Goal: Task Accomplishment & Management: Use online tool/utility

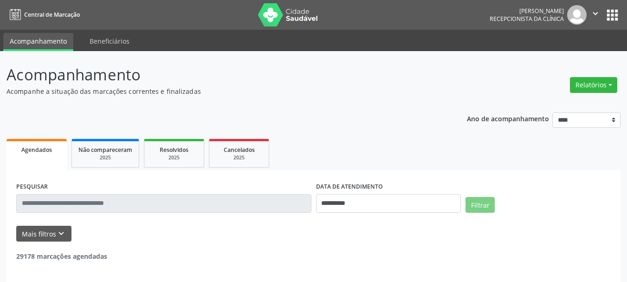
click at [591, 85] on button "Relatórios" at bounding box center [593, 85] width 47 height 16
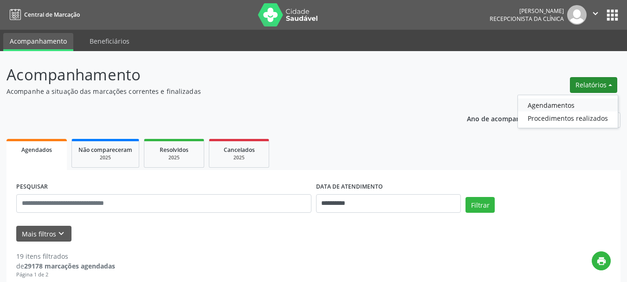
click at [561, 102] on link "Agendamentos" at bounding box center [568, 104] width 100 height 13
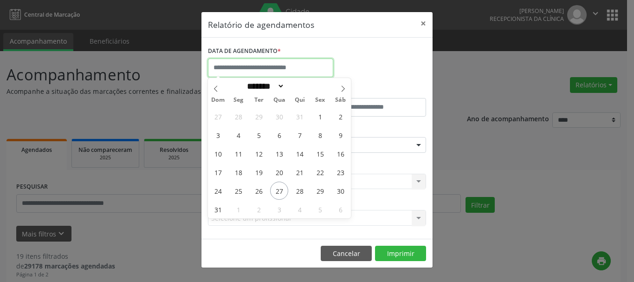
click at [233, 68] on input "text" at bounding box center [270, 67] width 125 height 19
click at [279, 186] on span "27" at bounding box center [279, 190] width 18 height 18
type input "**********"
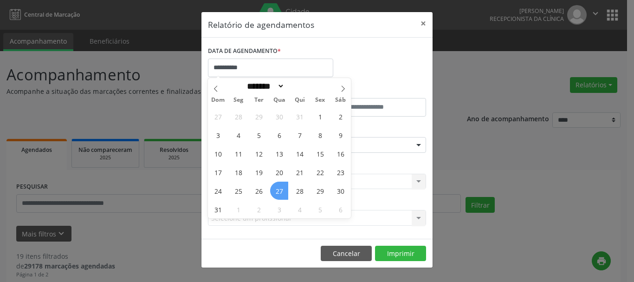
click at [279, 186] on span "27" at bounding box center [279, 190] width 18 height 18
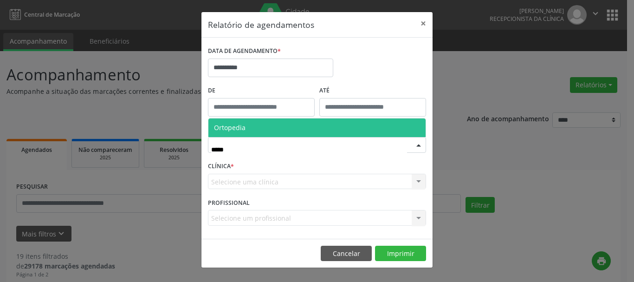
type input "******"
click at [239, 128] on span "Ortopedia" at bounding box center [230, 127] width 32 height 9
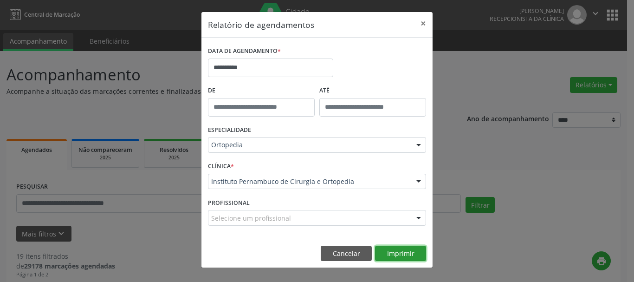
click at [392, 255] on button "Imprimir" at bounding box center [400, 253] width 51 height 16
click at [427, 19] on button "×" at bounding box center [423, 23] width 19 height 23
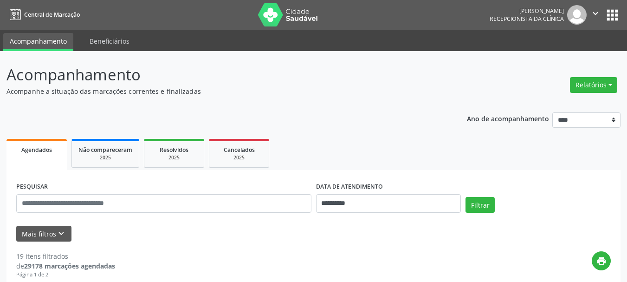
click at [592, 11] on icon "" at bounding box center [595, 13] width 10 height 10
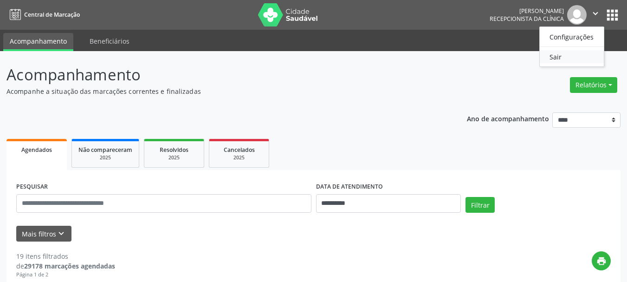
click at [562, 59] on link "Sair" at bounding box center [571, 56] width 64 height 13
